Goal: Information Seeking & Learning: Understand process/instructions

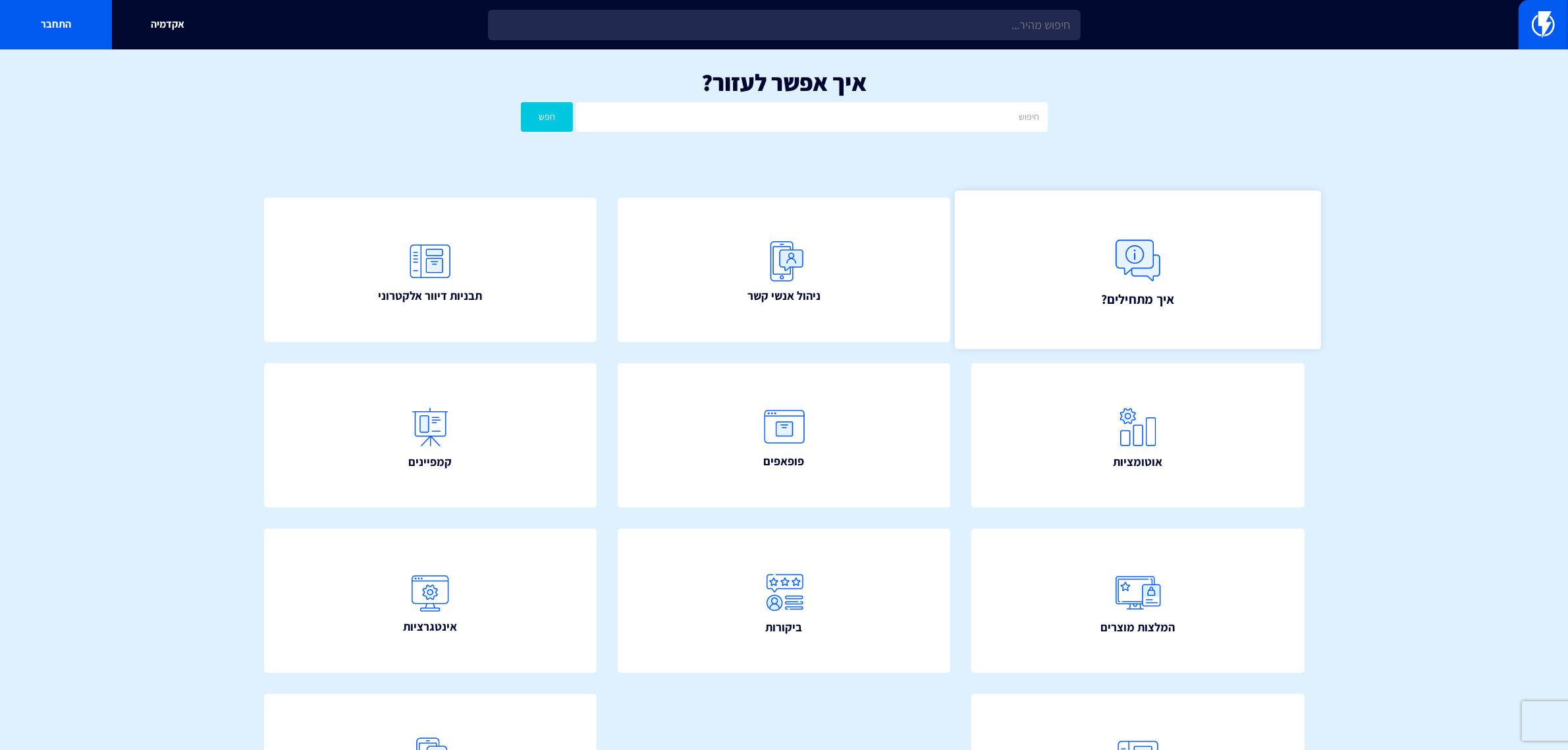
click at [1081, 280] on link "איך מתחילים?" at bounding box center [1138, 270] width 366 height 159
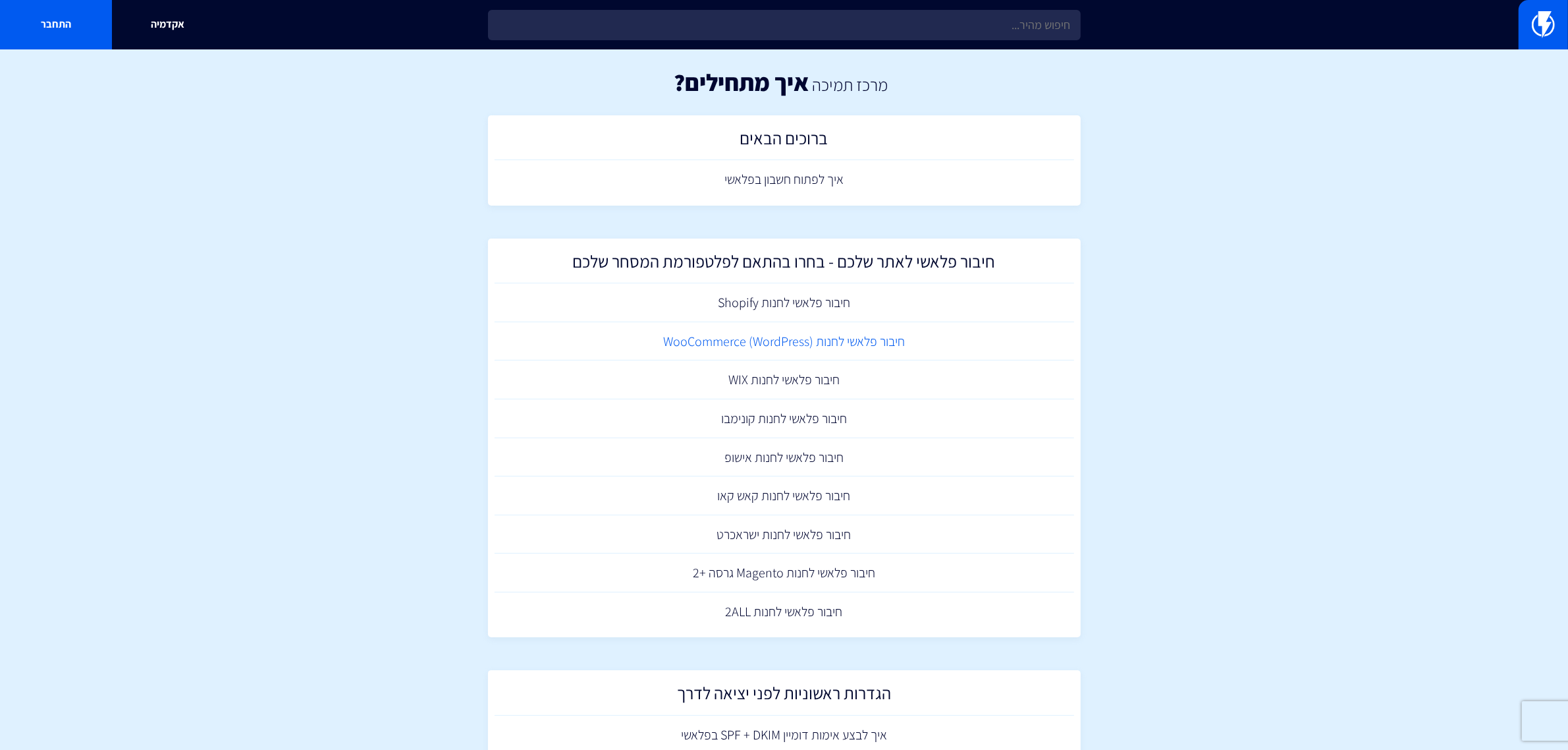
click at [764, 336] on link "חיבור פלאשי לחנות (WooCommerce (WordPress" at bounding box center [784, 342] width 579 height 39
